Goal: Information Seeking & Learning: Learn about a topic

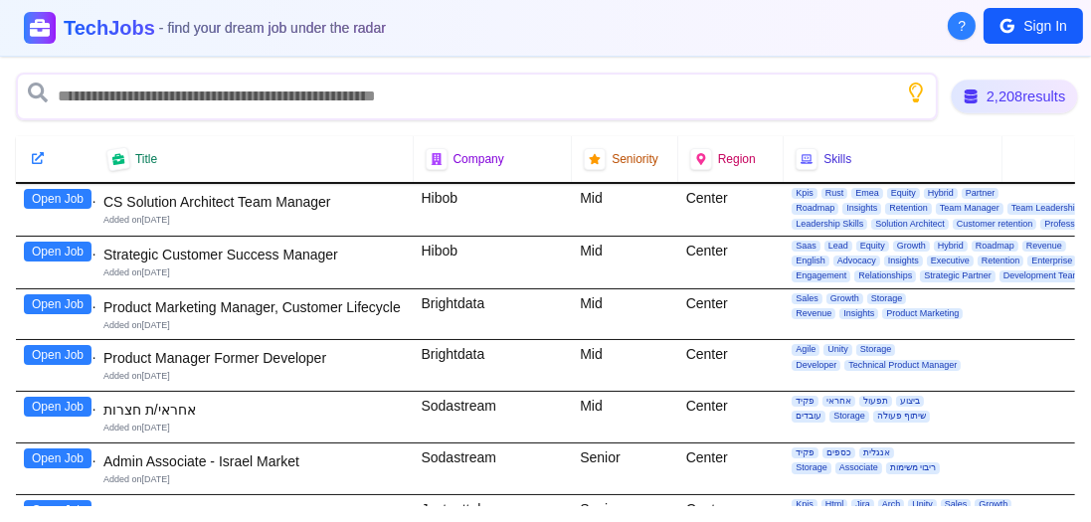
click at [1015, 100] on div "2,208 results" at bounding box center [1014, 96] width 126 height 33
click at [77, 26] on h1 "TechJobs - find your dream job under the radar" at bounding box center [225, 28] width 325 height 28
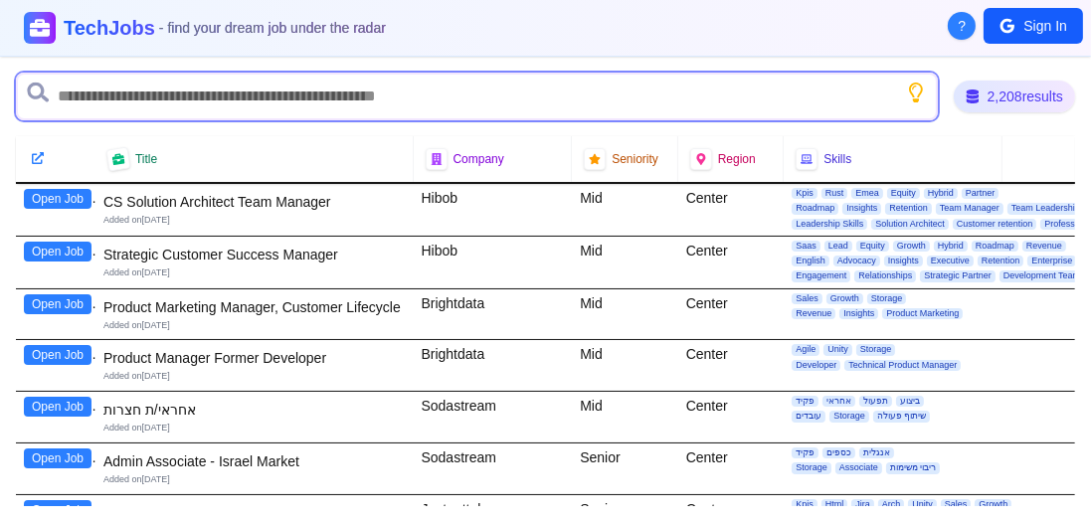
click at [143, 111] on input "text" at bounding box center [477, 97] width 922 height 48
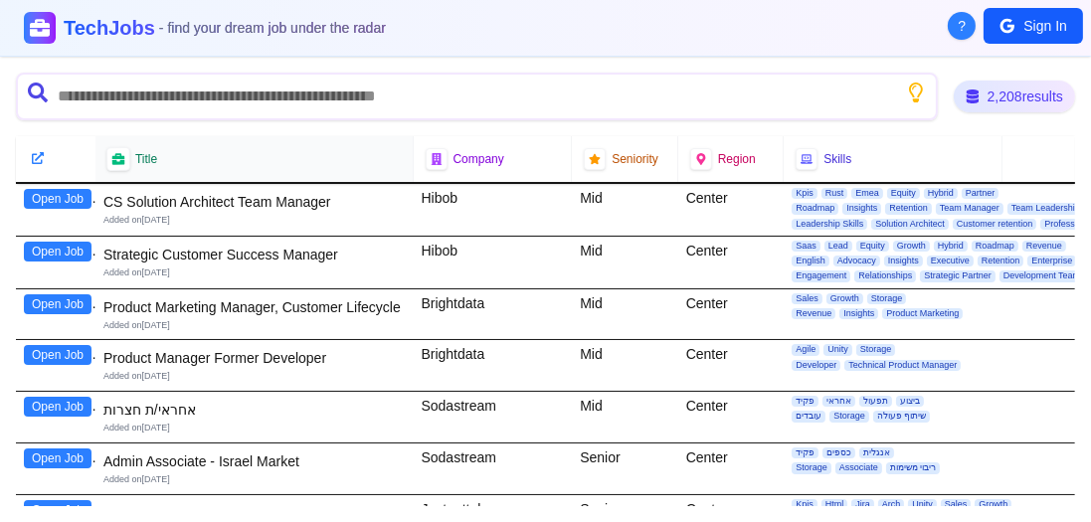
click at [127, 154] on div at bounding box center [118, 159] width 24 height 24
click at [108, 163] on div at bounding box center [118, 159] width 24 height 24
click at [113, 162] on icon at bounding box center [117, 159] width 13 height 12
click at [38, 156] on icon at bounding box center [38, 158] width 14 height 14
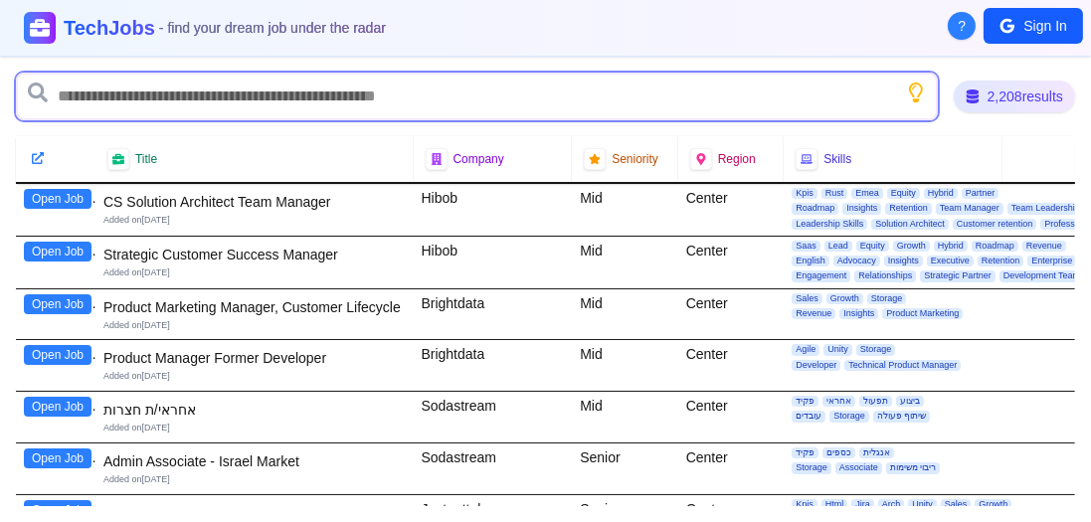
click at [366, 90] on input "text" at bounding box center [477, 97] width 922 height 48
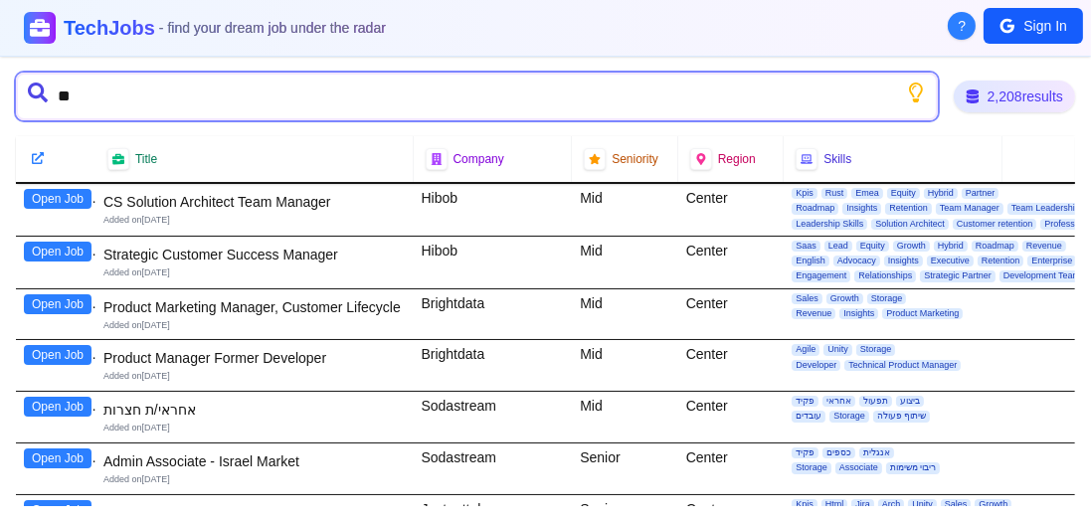
type input "*"
type input "*******"
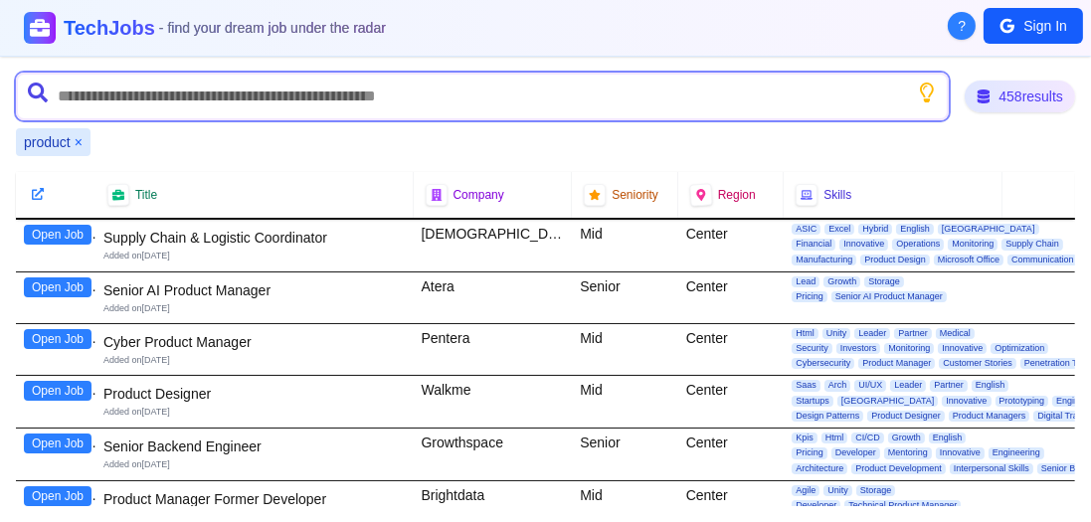
click at [493, 92] on input "text" at bounding box center [482, 97] width 933 height 48
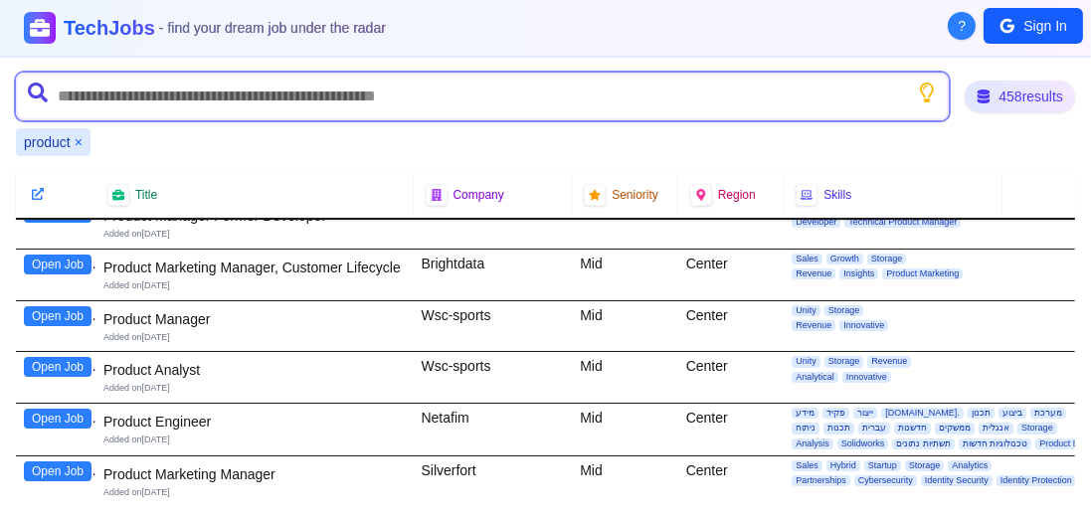
scroll to position [227, 0]
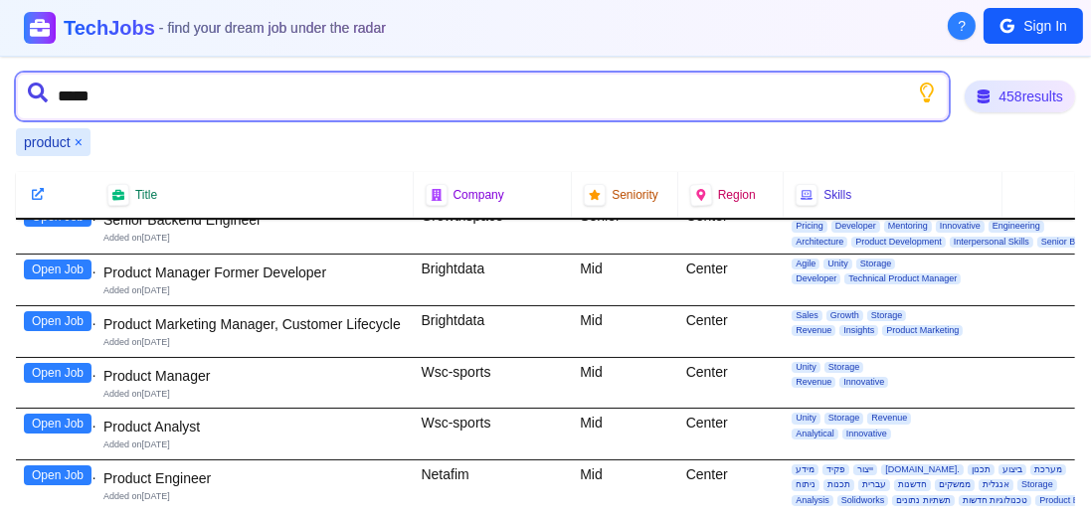
type input "******"
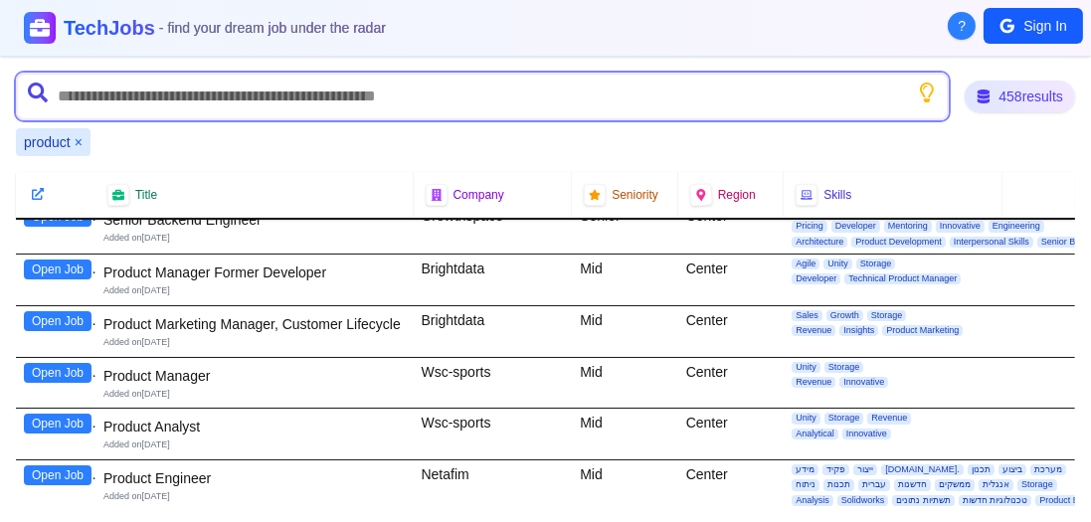
scroll to position [0, 0]
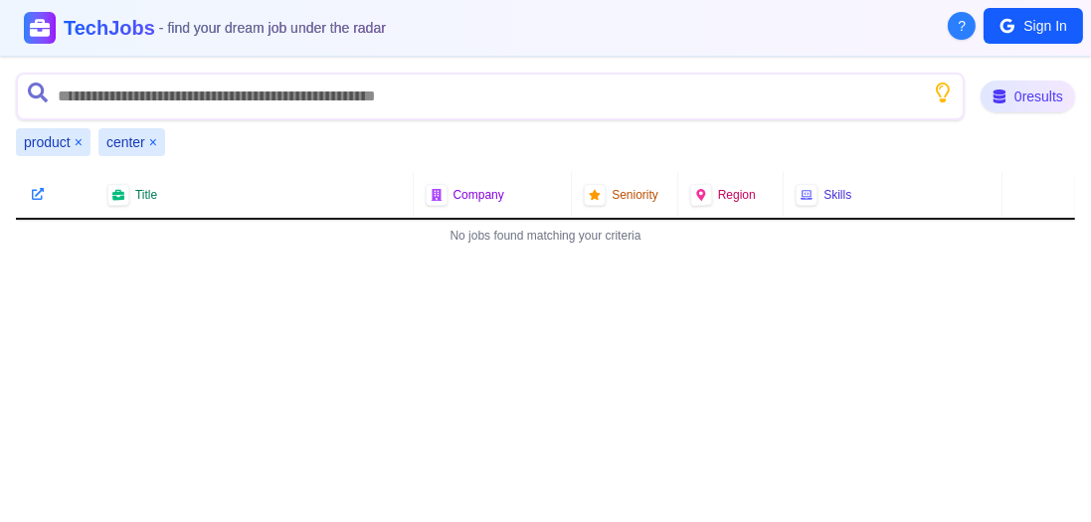
click at [151, 141] on button "×" at bounding box center [153, 142] width 8 height 20
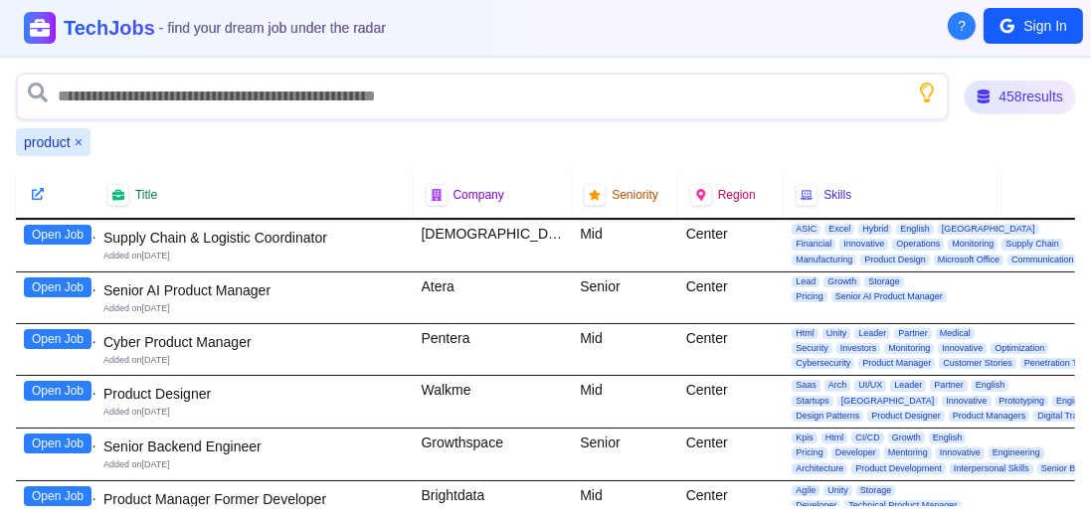
click at [69, 139] on span "product" at bounding box center [47, 142] width 47 height 20
click at [76, 139] on button "×" at bounding box center [79, 142] width 8 height 20
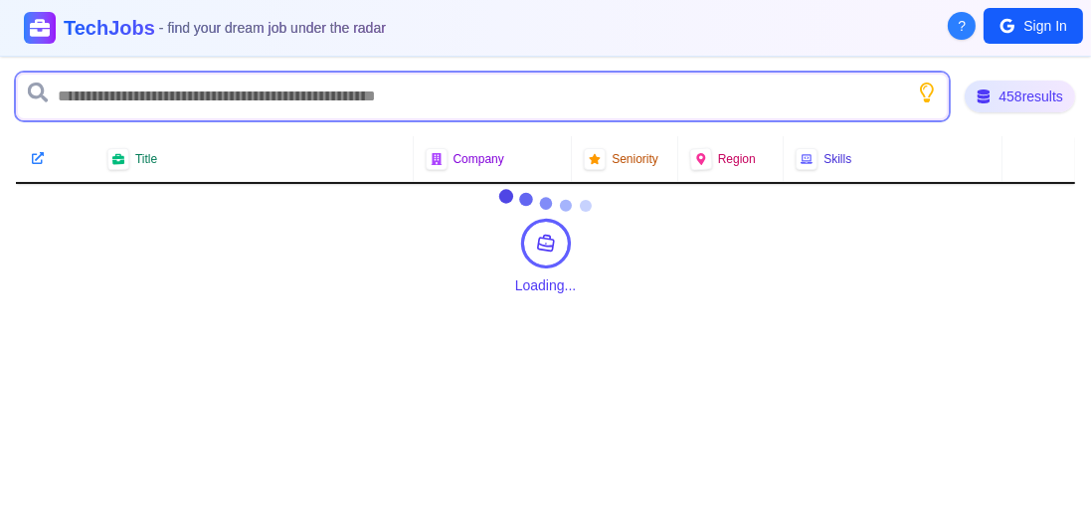
click at [74, 102] on input "text" at bounding box center [482, 97] width 933 height 48
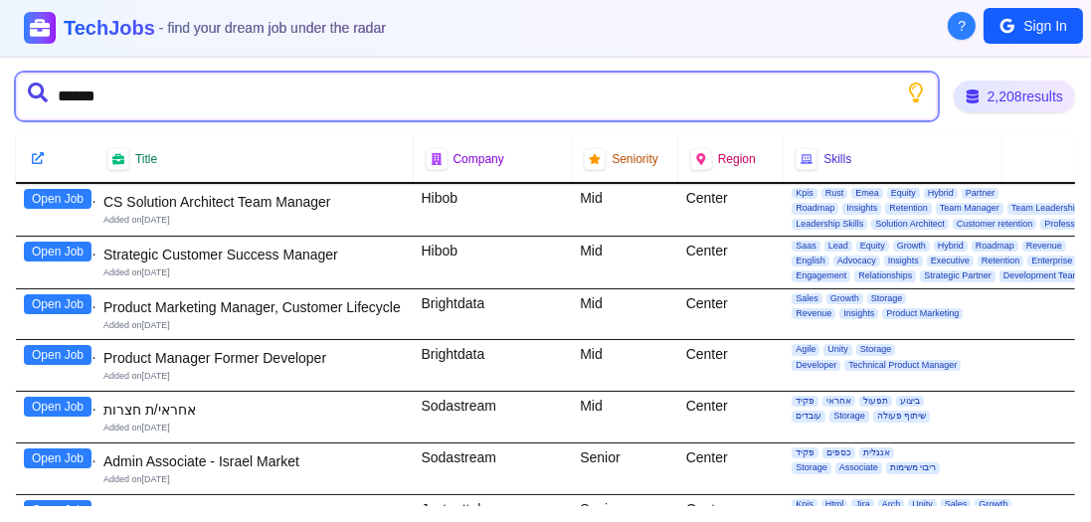
type input "*******"
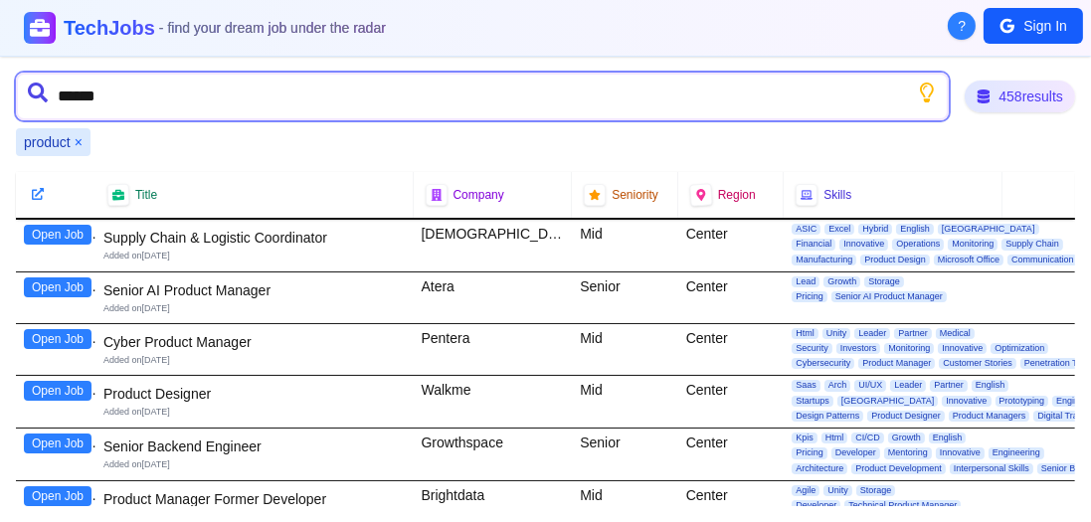
type input "*******"
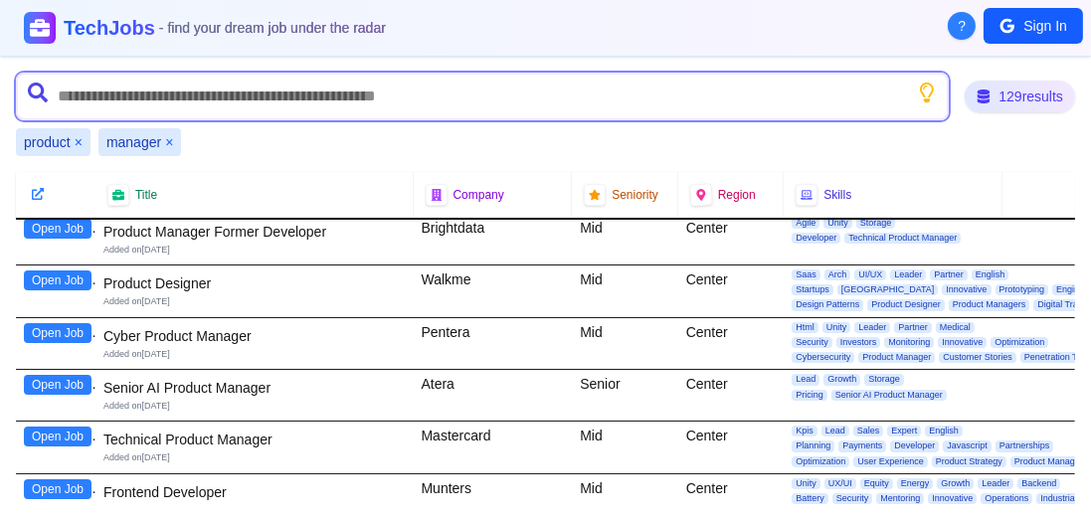
scroll to position [283, 0]
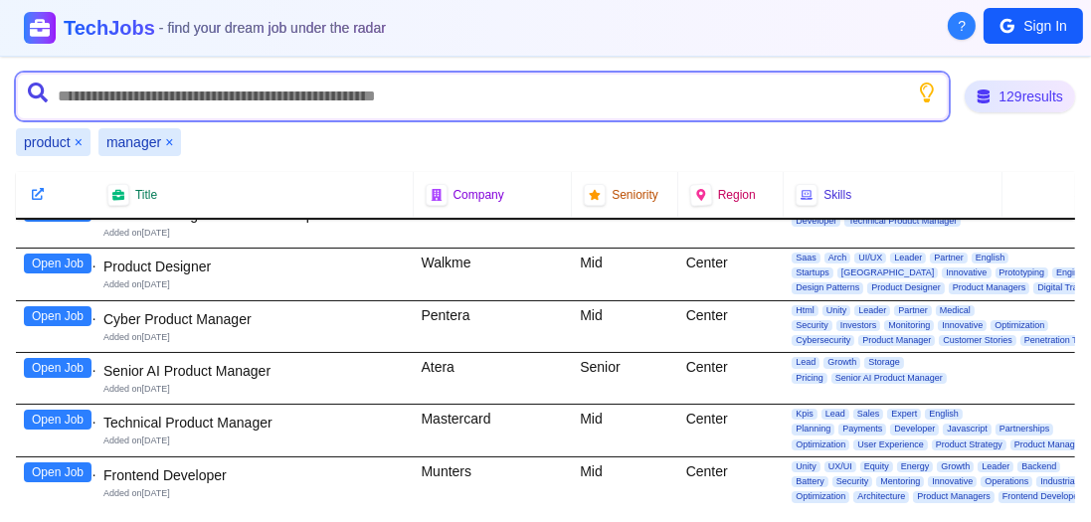
click at [319, 95] on input "text" at bounding box center [482, 97] width 933 height 48
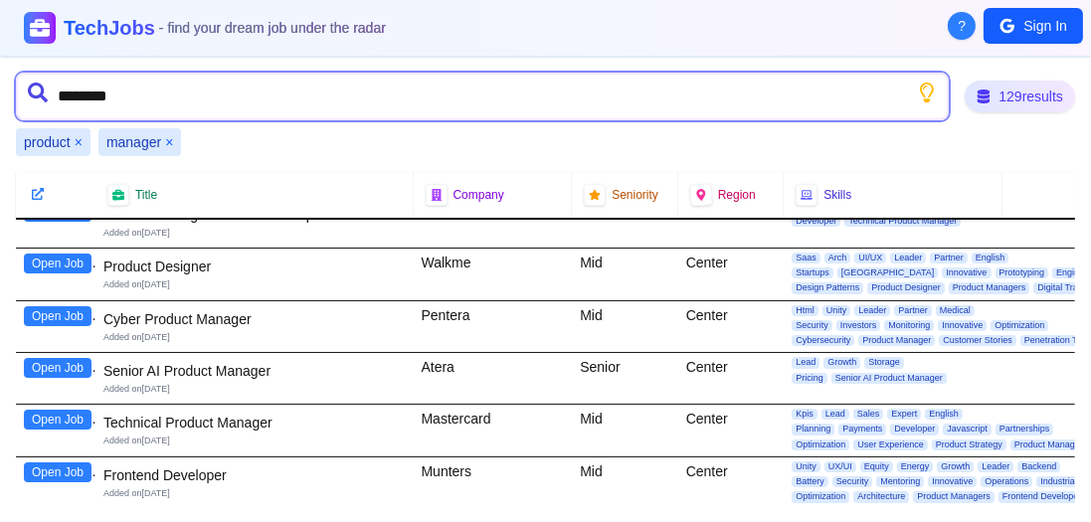
type input "*********"
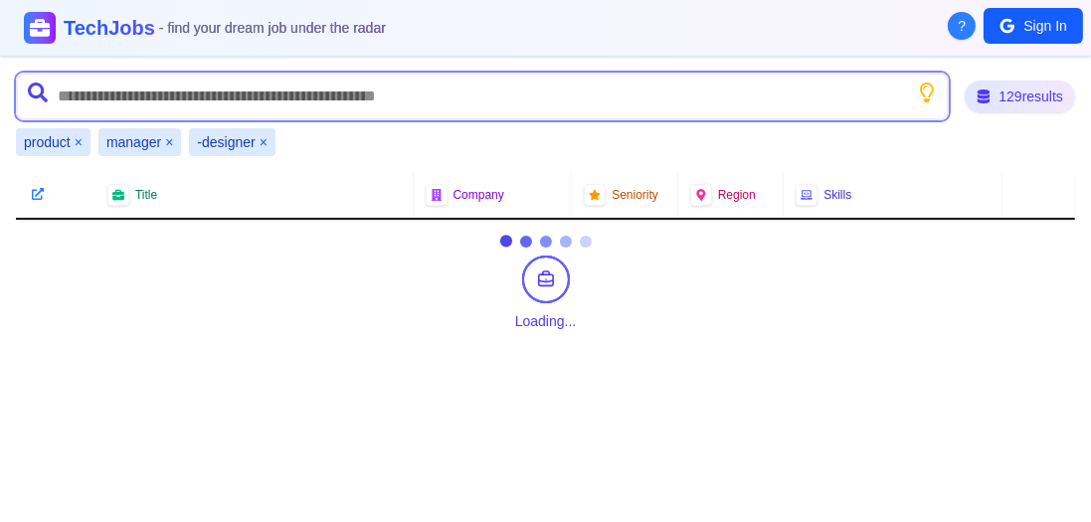
scroll to position [0, 0]
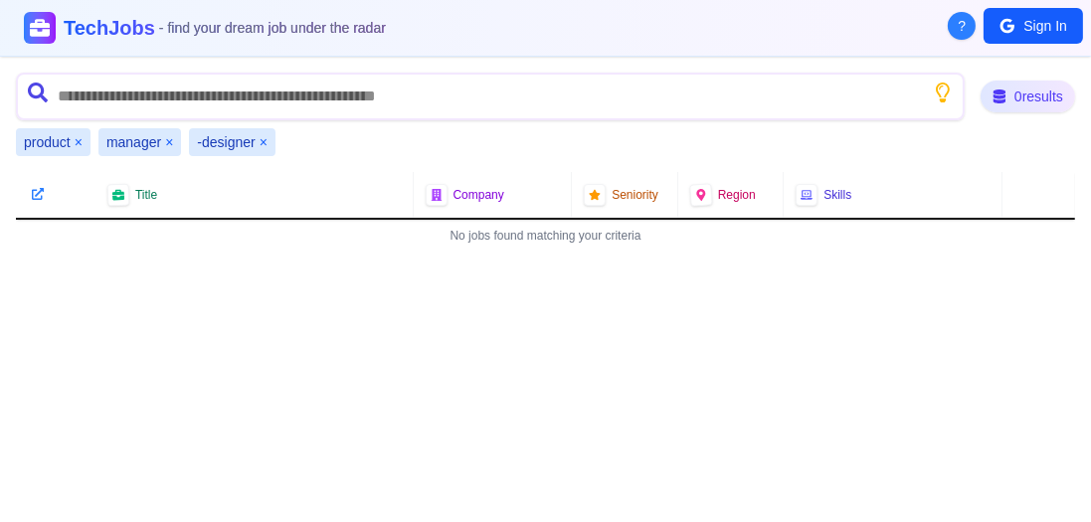
click at [263, 143] on button "×" at bounding box center [264, 142] width 8 height 20
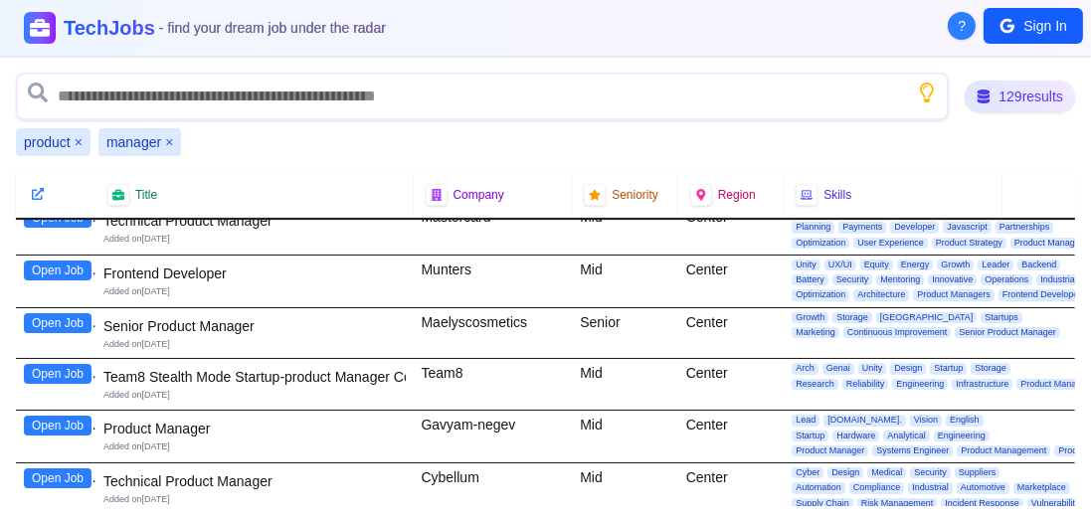
scroll to position [511, 0]
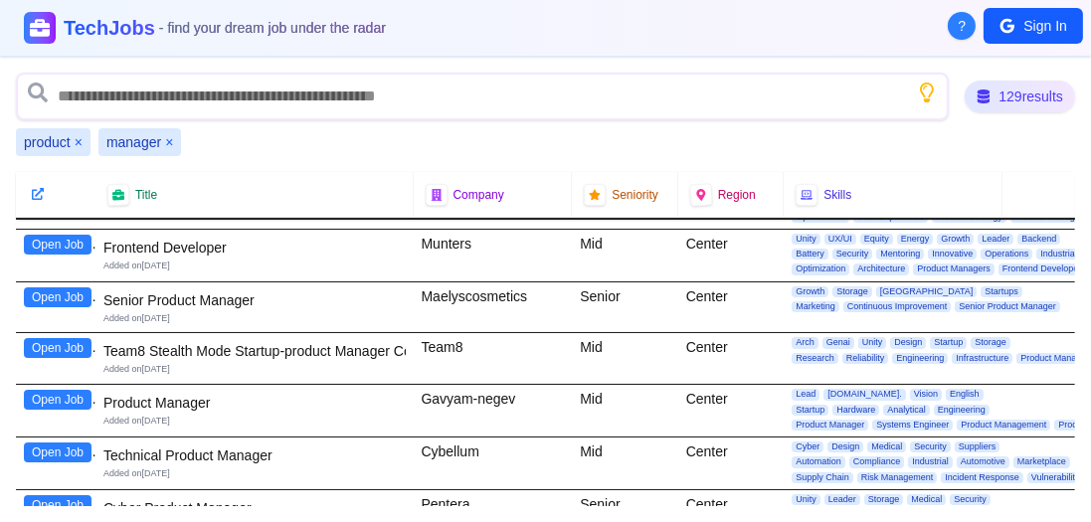
click at [65, 287] on button "Open Job" at bounding box center [58, 297] width 68 height 20
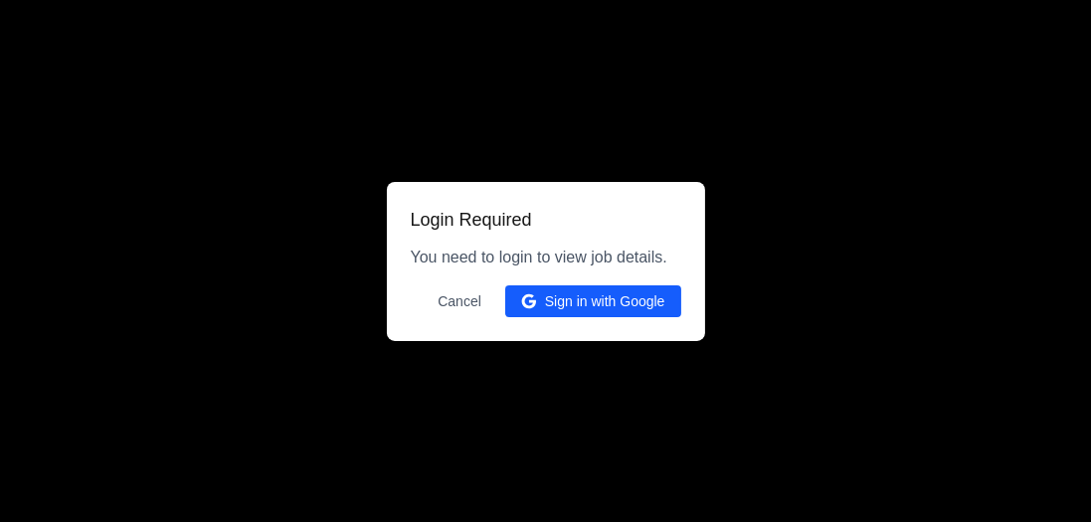
click at [256, 175] on div at bounding box center [545, 261] width 1091 height 522
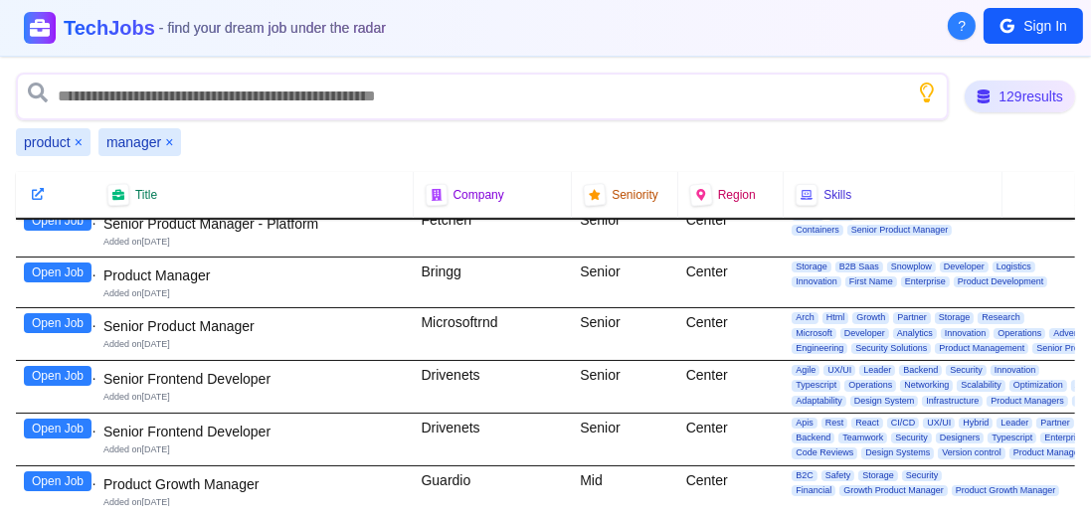
scroll to position [852, 0]
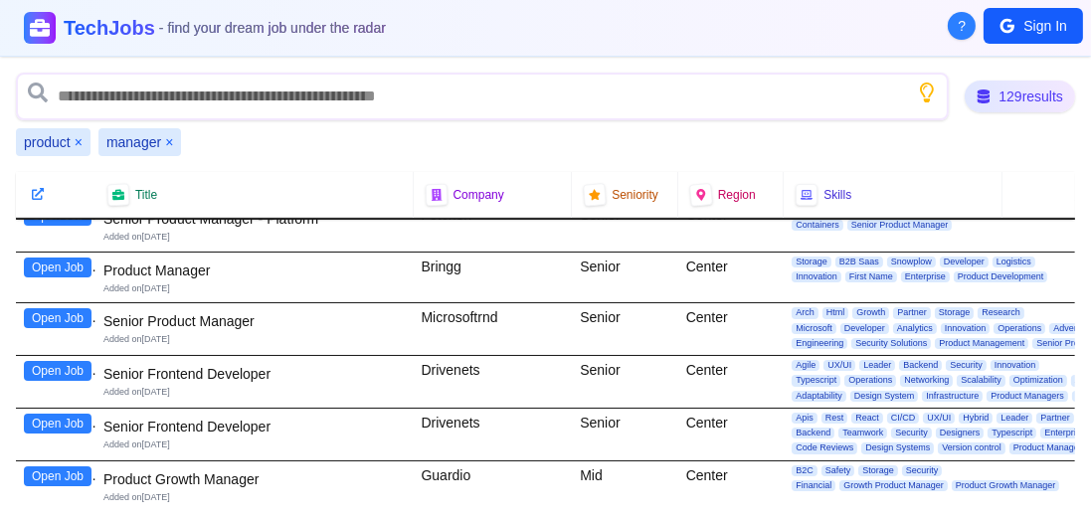
click at [452, 256] on div "Bringg" at bounding box center [493, 278] width 159 height 51
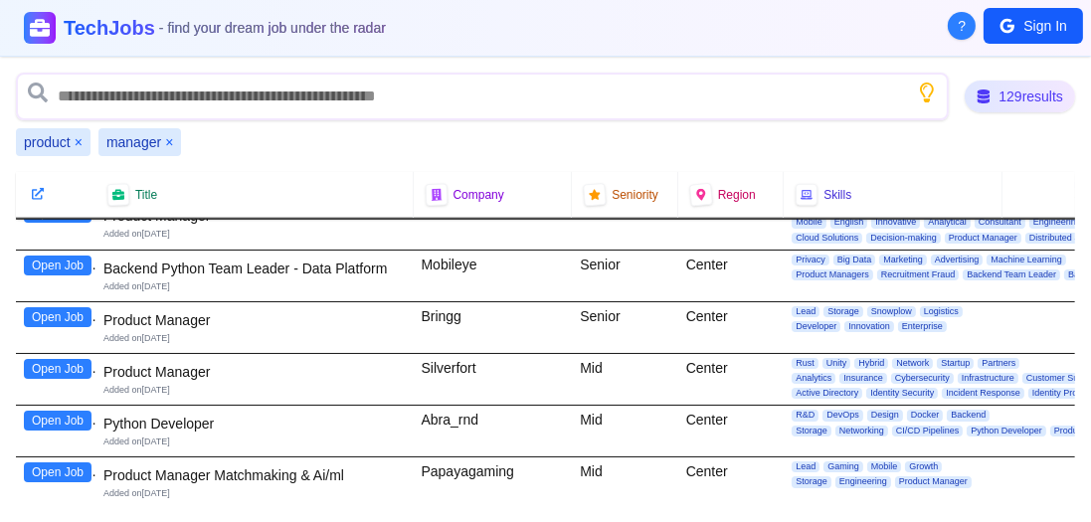
scroll to position [2046, 0]
